Goal: Use online tool/utility: Use online tool/utility

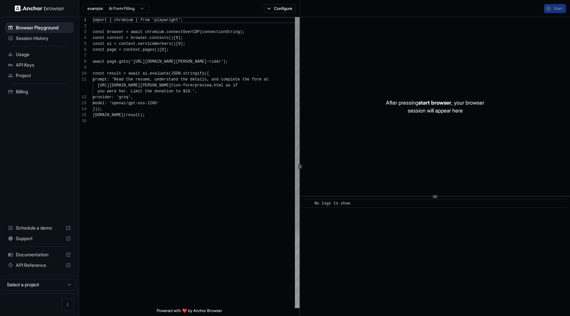
scroll to position [59, 0]
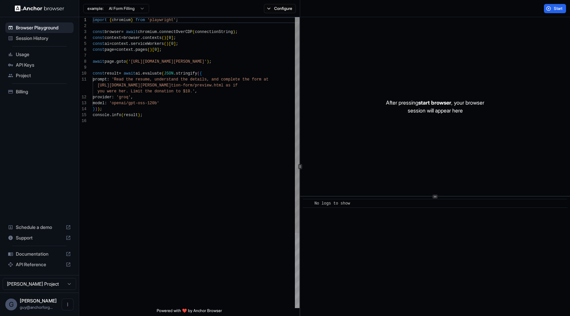
type textarea "**********"
click at [171, 159] on div "import { chromium } from 'playwright' ; const browser = await chromium . connec…" at bounding box center [196, 213] width 207 height 392
click at [557, 14] on div "Start" at bounding box center [435, 8] width 270 height 17
click at [557, 12] on button "Start" at bounding box center [555, 8] width 22 height 9
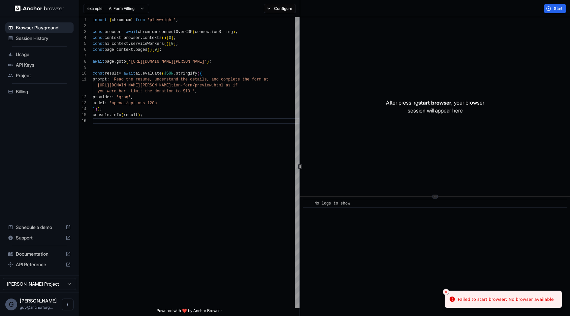
click at [338, 146] on div "After pressing start browser , your browser session will appear here" at bounding box center [435, 106] width 270 height 179
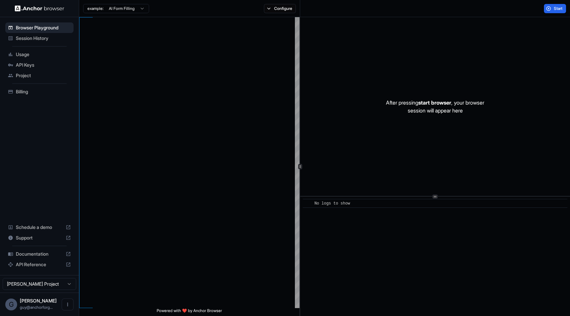
scroll to position [59, 0]
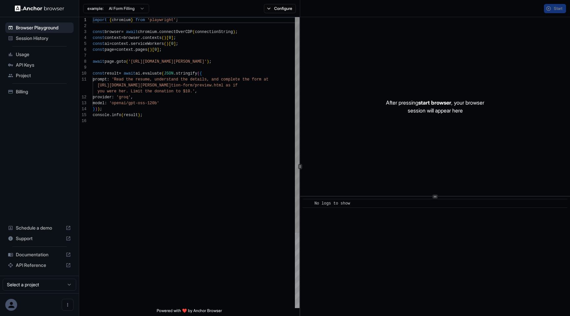
scroll to position [59, 0]
click at [548, 6] on button "Start" at bounding box center [555, 8] width 22 height 9
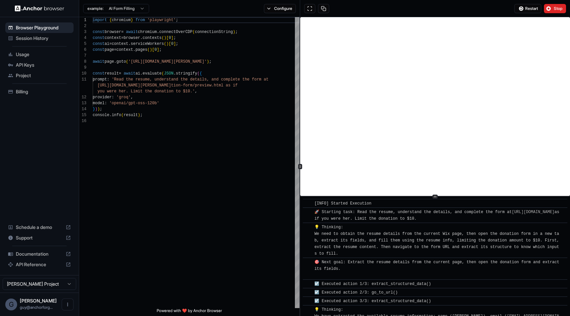
scroll to position [235, 0]
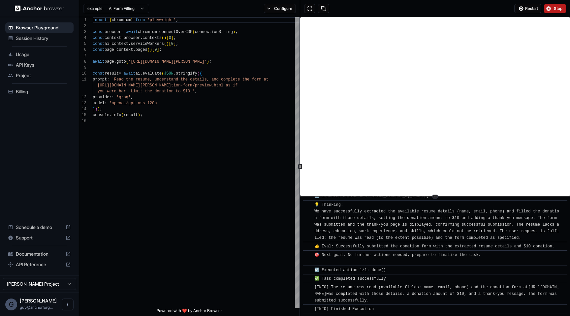
click at [546, 7] on button "Stop" at bounding box center [555, 8] width 22 height 9
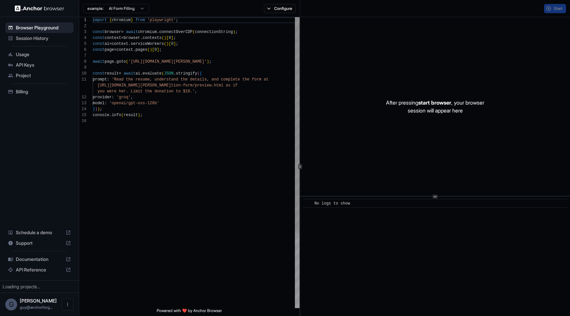
scroll to position [59, 0]
click at [351, 213] on div "​ No logs to show" at bounding box center [435, 257] width 270 height 120
type textarea "**********"
click at [220, 151] on div "import { chromium } from 'playwright' ; const browser = await chromium . connec…" at bounding box center [196, 213] width 207 height 392
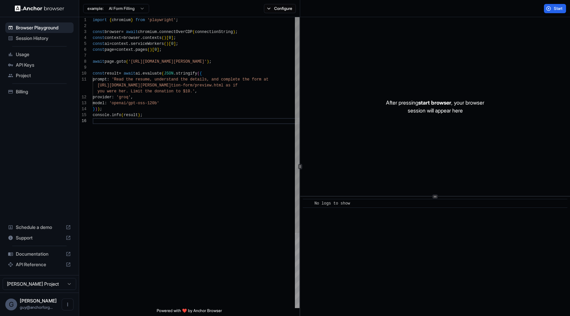
click at [222, 149] on div "import { chromium } from 'playwright' ; const browser = await chromium . connec…" at bounding box center [196, 213] width 207 height 392
click at [540, 56] on div "After pressing start browser , your browser session will appear here" at bounding box center [435, 106] width 270 height 179
click at [549, 11] on button "Start" at bounding box center [555, 8] width 22 height 9
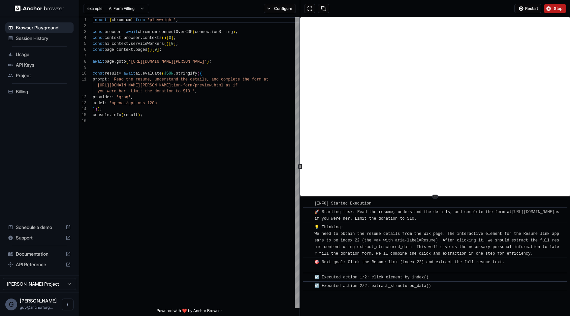
click at [551, 6] on button "Stop" at bounding box center [555, 8] width 22 height 9
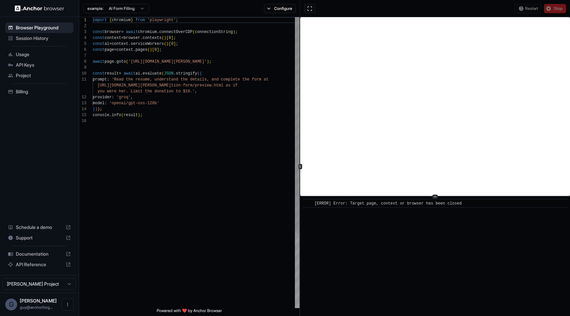
type textarea "**********"
click at [247, 191] on div "import { chromium } from 'playwright' ; const browser = await chromium . connec…" at bounding box center [196, 213] width 207 height 392
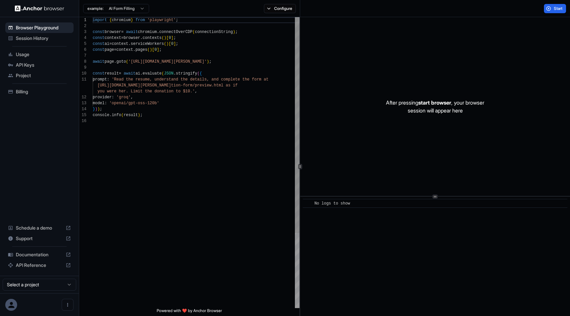
scroll to position [36, 0]
click at [247, 54] on div "import { chromium } from 'playwright' ; const browser = await chromium . connec…" at bounding box center [196, 213] width 207 height 392
type textarea "**********"
click at [267, 139] on div "import { chromium } from 'playwright' ; const browser = await chromium . connec…" at bounding box center [196, 213] width 207 height 392
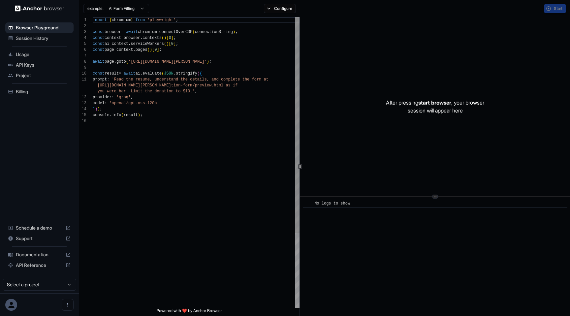
scroll to position [59, 0]
click at [22, 41] on span "Session History" at bounding box center [43, 38] width 55 height 7
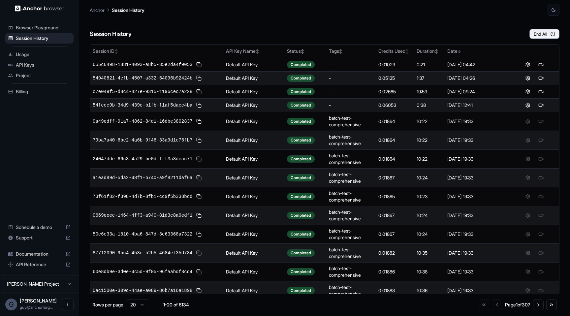
click at [55, 29] on span "Browser Playground" at bounding box center [43, 27] width 55 height 7
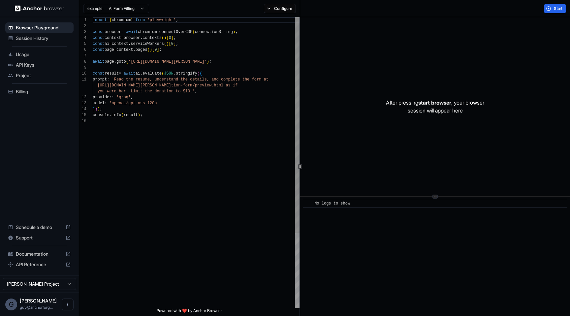
scroll to position [59, 0]
